Goal: Information Seeking & Learning: Learn about a topic

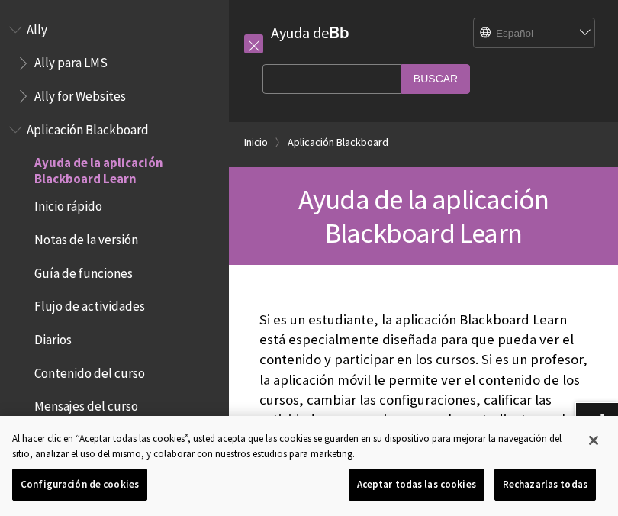
scroll to position [125, 0]
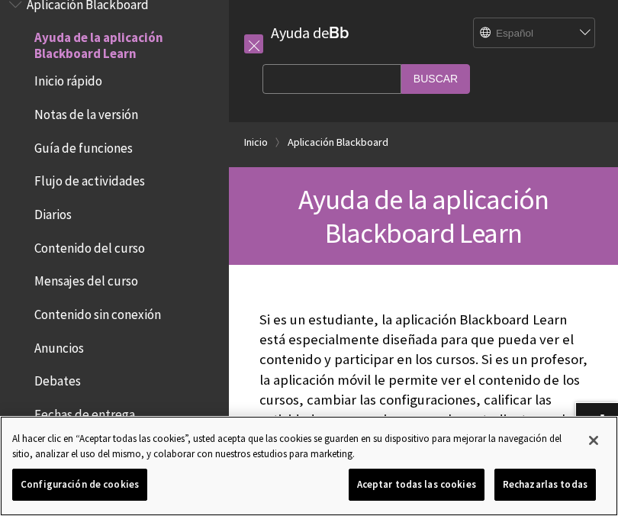
click at [450, 482] on button "Aceptar todas las cookies" at bounding box center [417, 485] width 136 height 32
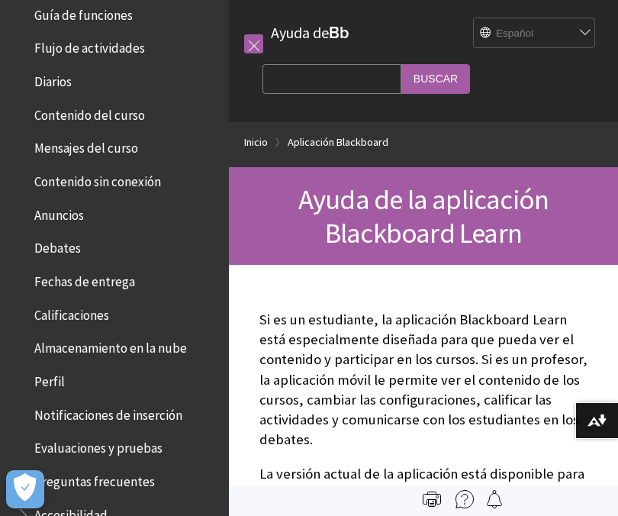
scroll to position [259, 0]
click at [100, 358] on ul "Ayuda de la aplicación Blackboard Learn Inicio rápido Notas de la versión Guía …" at bounding box center [114, 226] width 211 height 669
click at [70, 375] on span "Perfil" at bounding box center [118, 381] width 203 height 26
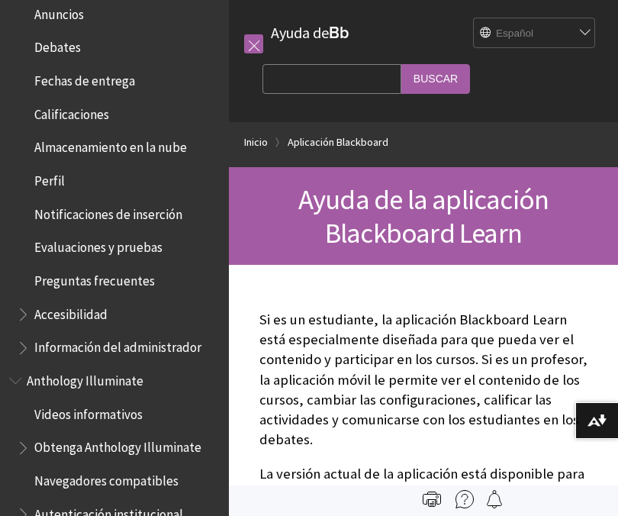
scroll to position [463, 0]
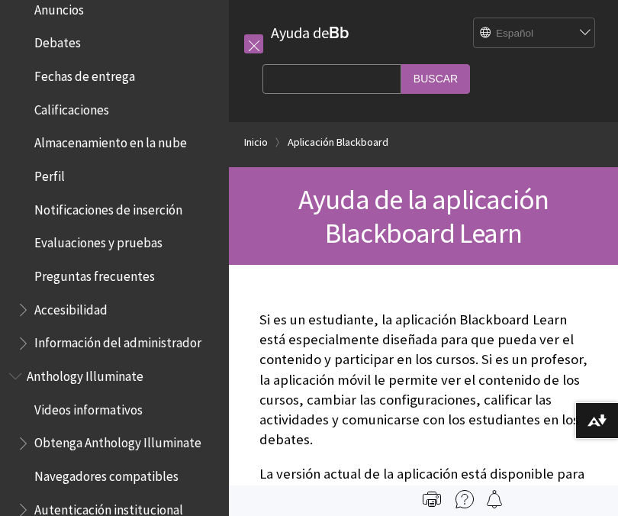
click at [34, 297] on span "Accesibilidad" at bounding box center [118, 310] width 203 height 26
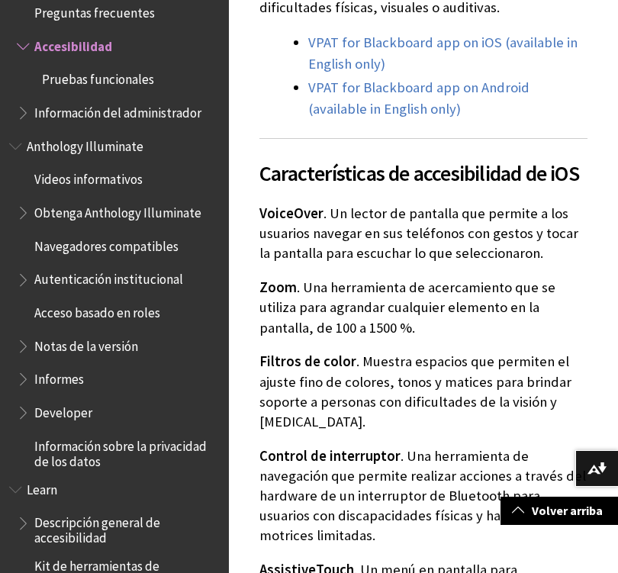
scroll to position [507, 0]
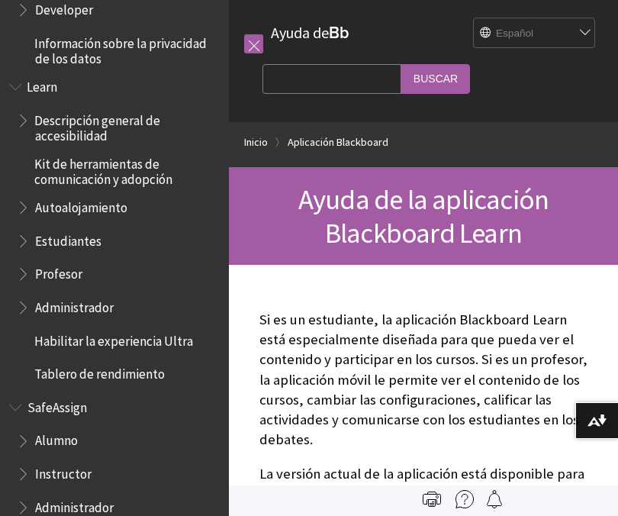
scroll to position [1095, 0]
click at [88, 429] on span "Alumno" at bounding box center [118, 442] width 203 height 26
click at [29, 429] on span "Book outline for Blackboard SafeAssign" at bounding box center [25, 438] width 16 height 19
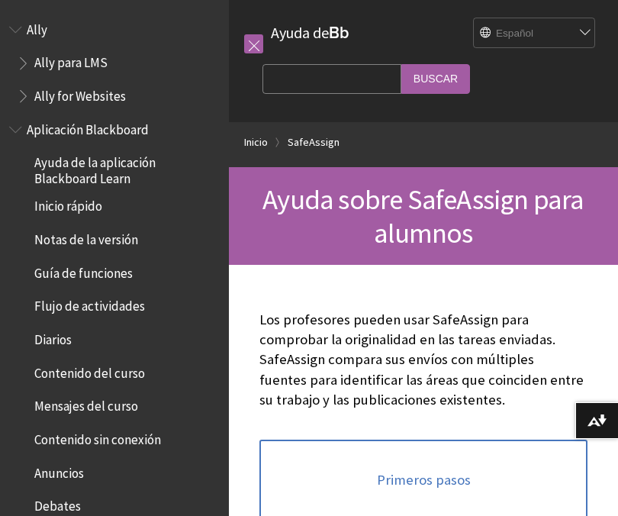
scroll to position [1292, 0]
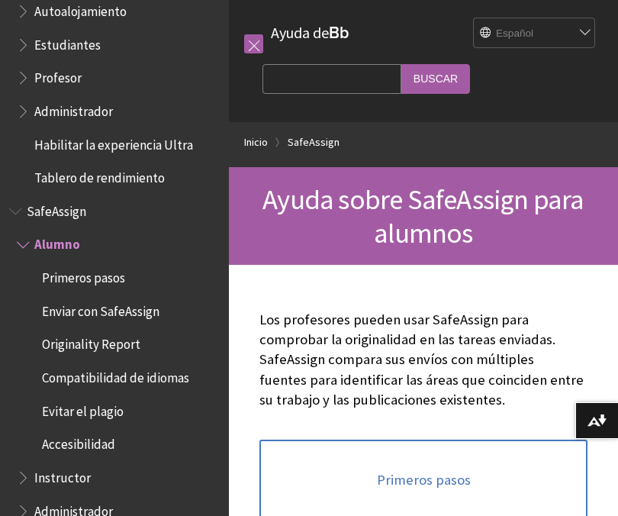
click at [103, 432] on span "Accesibilidad" at bounding box center [78, 442] width 73 height 21
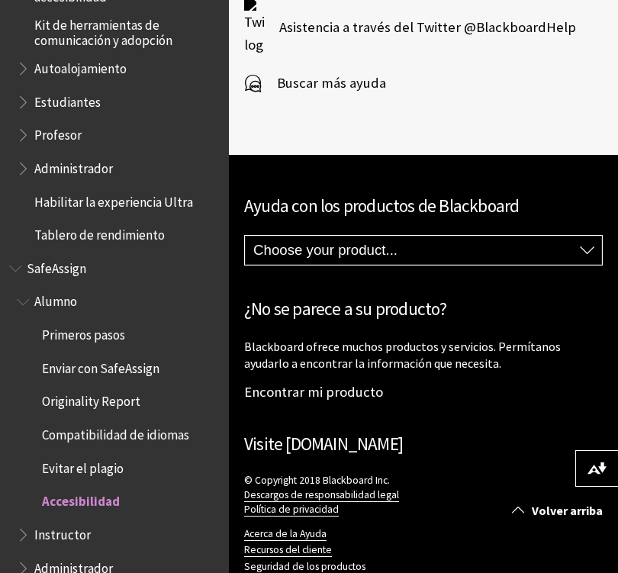
scroll to position [1018, 0]
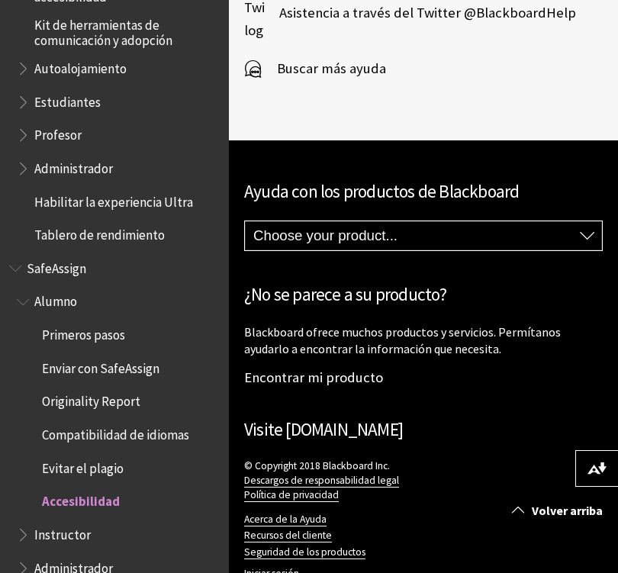
click at [272, 515] on link "Iniciar sesión" at bounding box center [271, 574] width 55 height 14
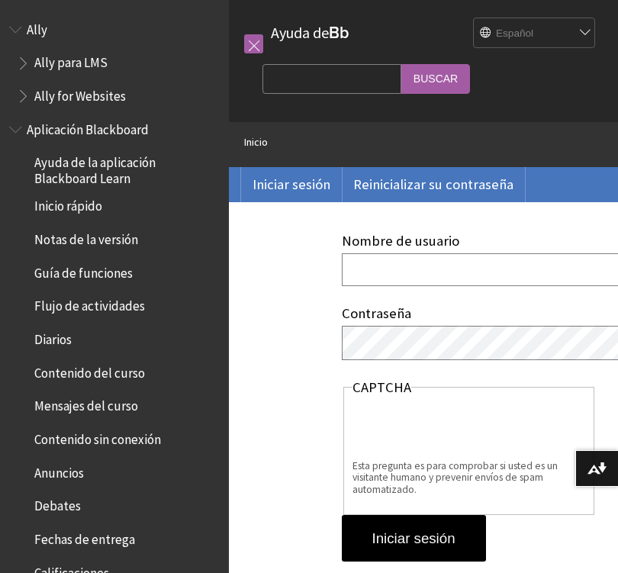
click at [464, 276] on input "Nombre de usuario" at bounding box center [607, 269] width 531 height 33
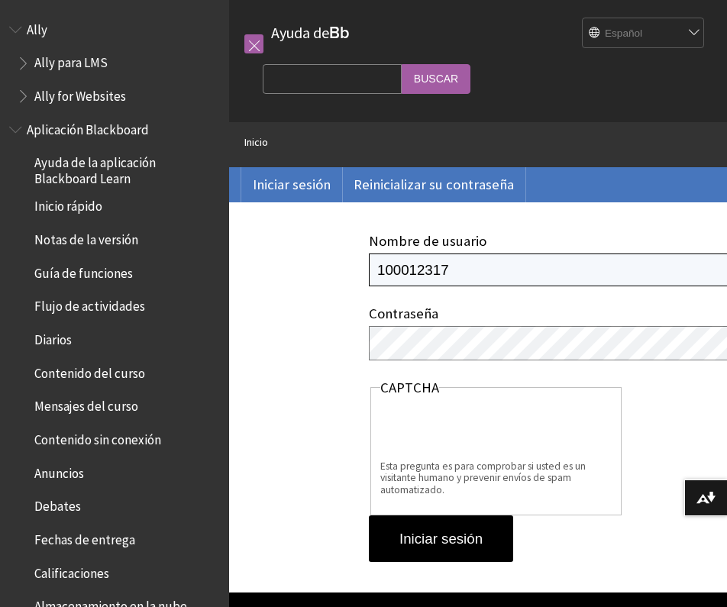
type input "100012317"
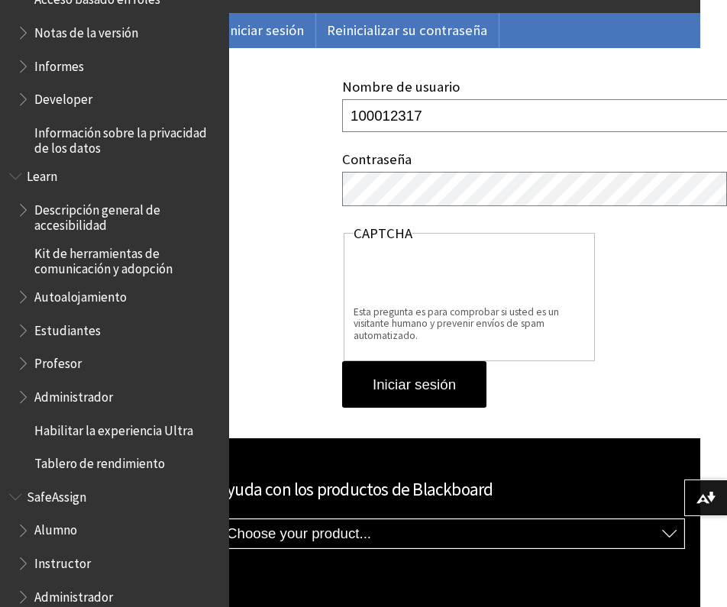
scroll to position [1004, 0]
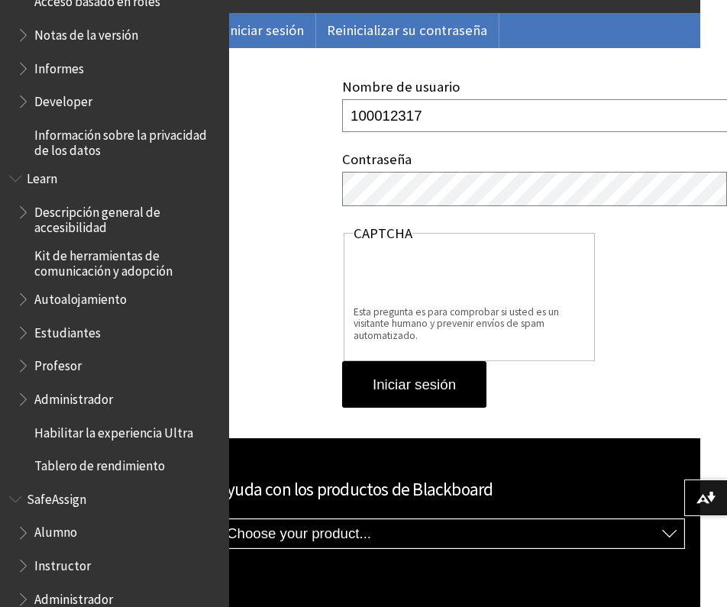
click at [29, 486] on span "SafeAssign" at bounding box center [57, 496] width 60 height 21
click at [35, 520] on span "Alumno" at bounding box center [55, 530] width 43 height 21
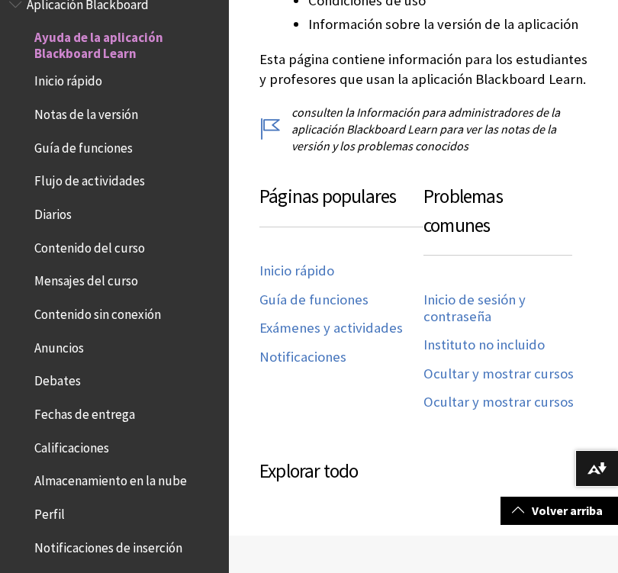
scroll to position [784, 0]
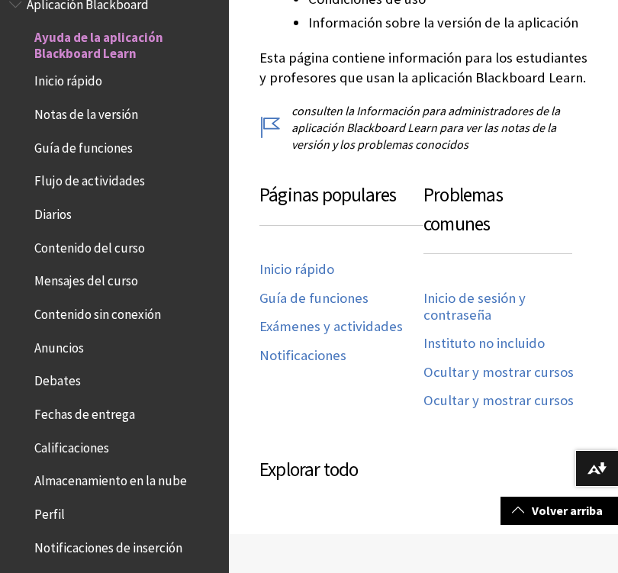
click at [501, 300] on link "Inicio de sesión y contraseña" at bounding box center [506, 307] width 164 height 34
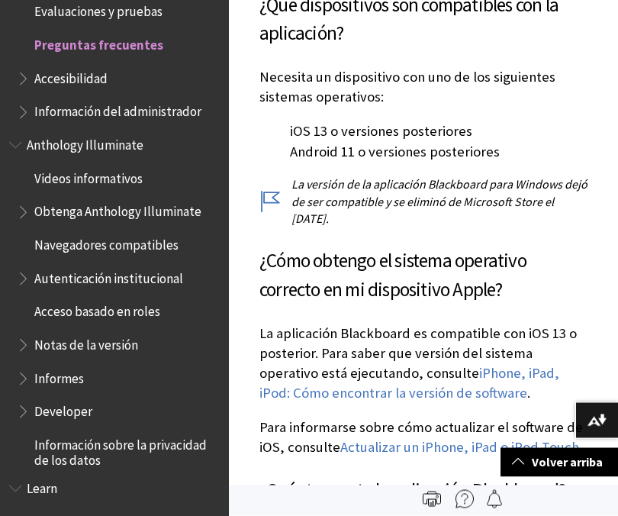
scroll to position [379, 0]
